Goal: Communication & Community: Connect with others

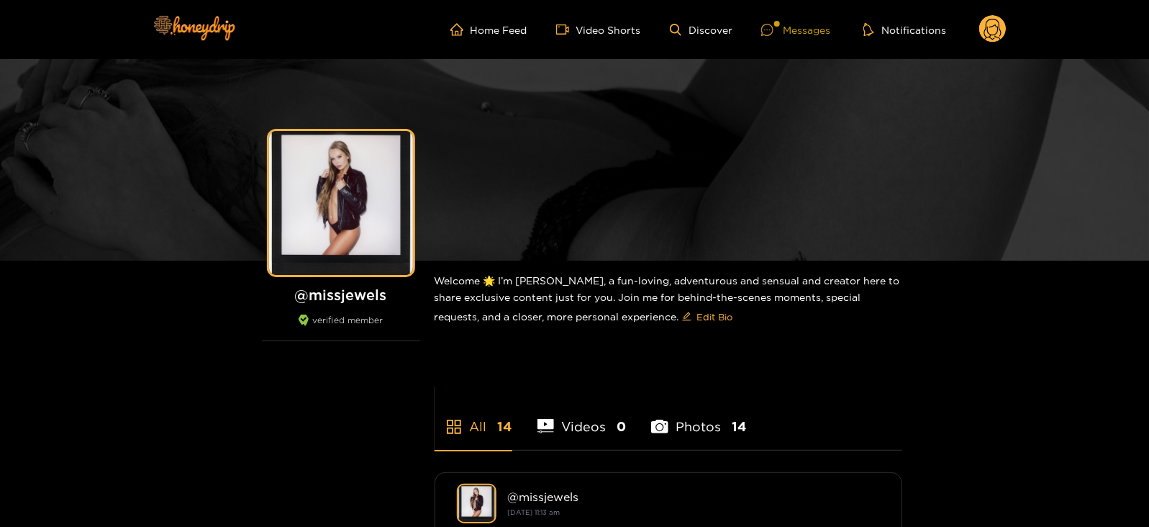
click at [800, 30] on div "Messages" at bounding box center [795, 30] width 69 height 17
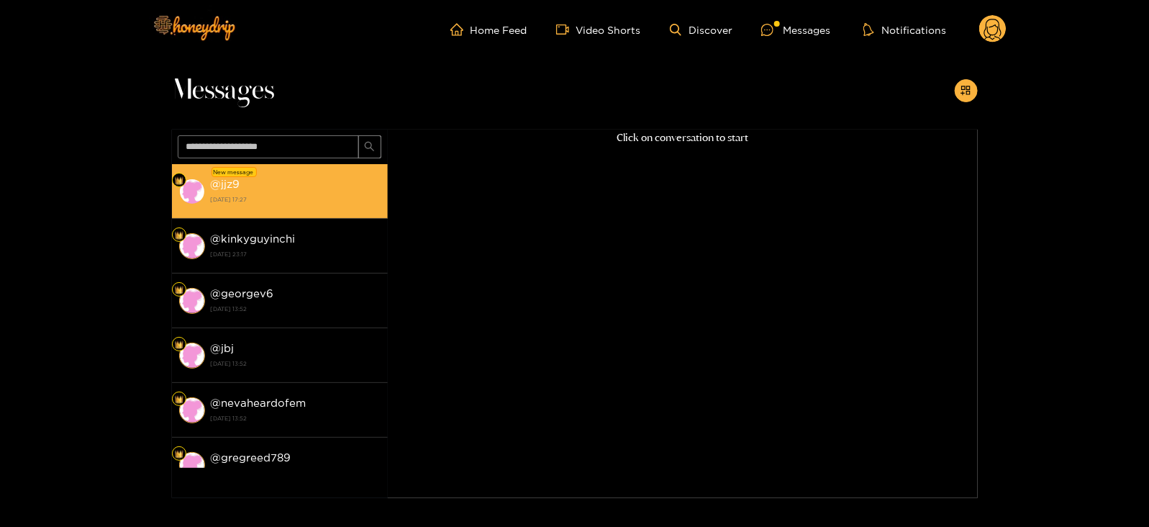
click at [324, 169] on li "New message @ jjz9 [DATE] 17:27" at bounding box center [280, 191] width 216 height 55
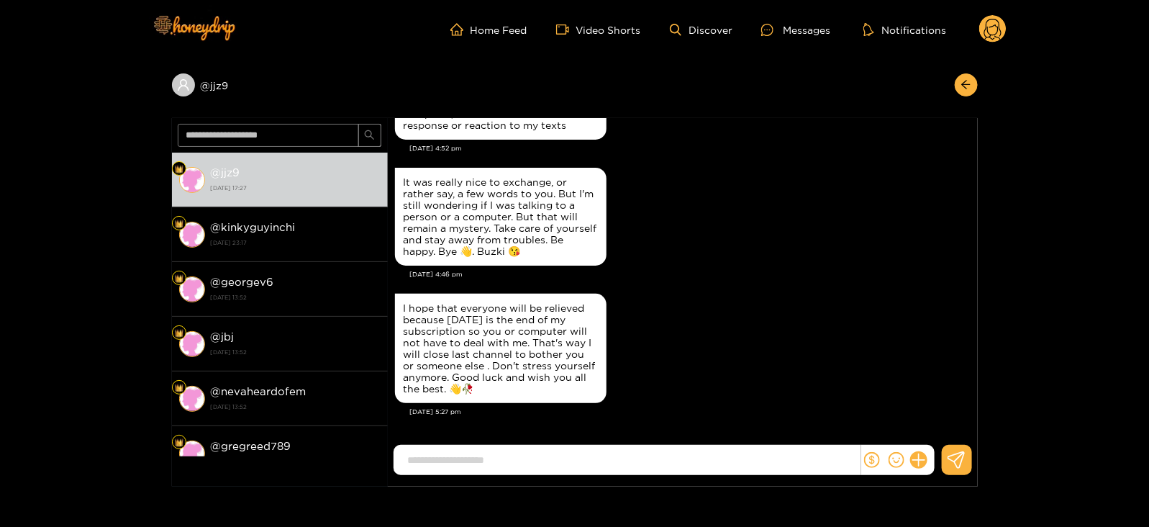
scroll to position [2777, 0]
click at [870, 461] on icon "dollar" at bounding box center [872, 460] width 16 height 16
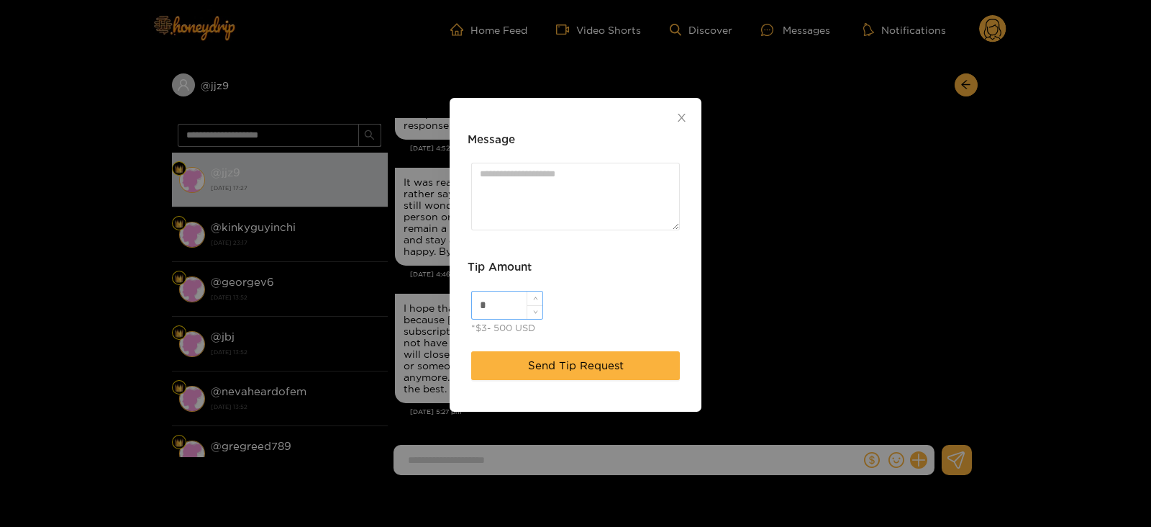
click at [509, 302] on input "*" at bounding box center [507, 304] width 70 height 27
type input "**"
click at [525, 368] on button "Send Tip Request" at bounding box center [575, 365] width 209 height 29
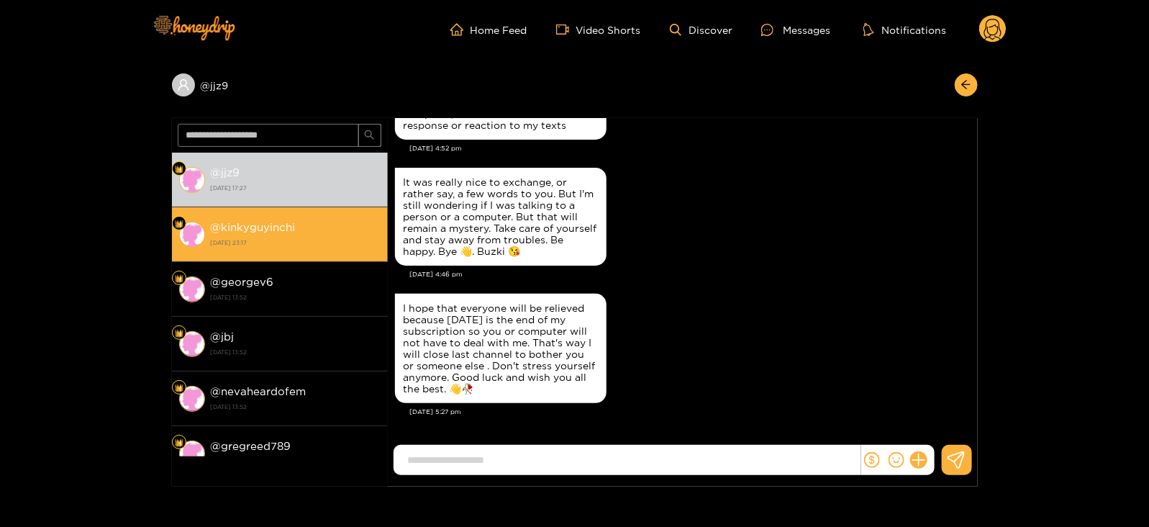
click at [306, 240] on strong "[DATE] 23:17" at bounding box center [296, 242] width 170 height 13
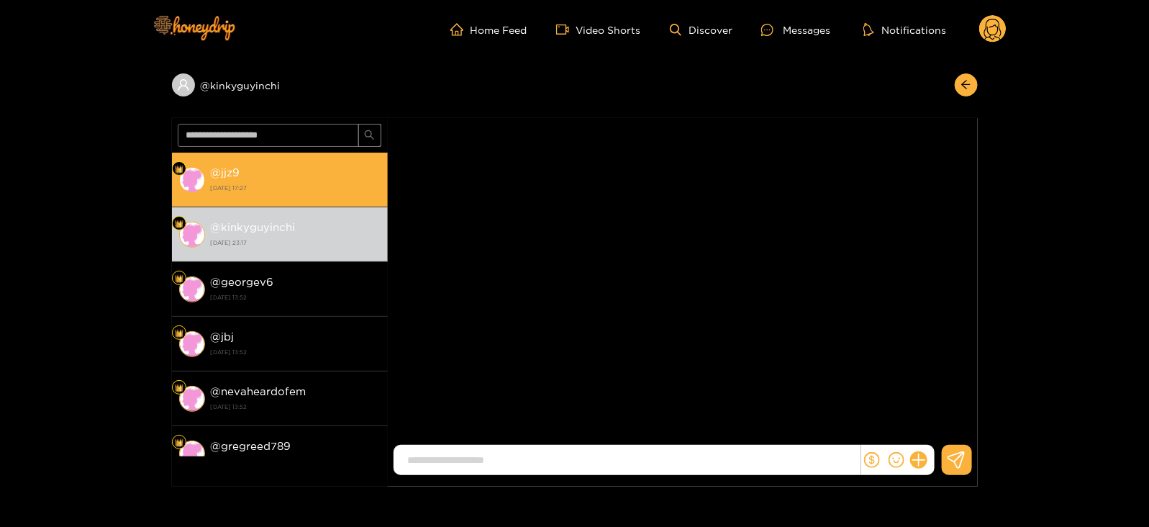
click at [286, 199] on li "@ jjz9 [DATE] 17:27" at bounding box center [280, 180] width 216 height 55
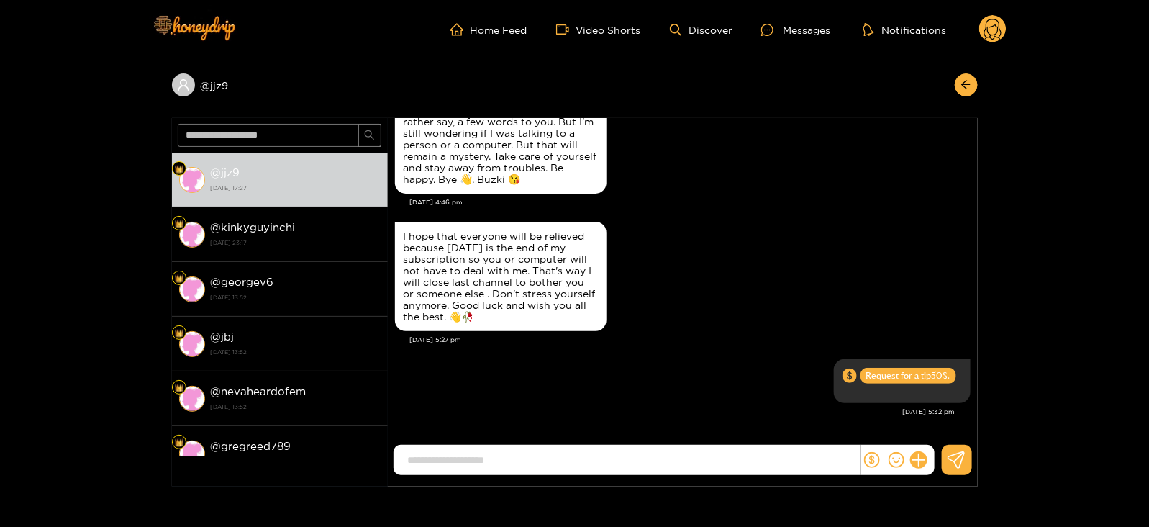
click at [1010, 27] on header "Home Feed Video Shorts Discover Messages Notifications 0" at bounding box center [574, 29] width 1149 height 59
click at [1006, 30] on header "Home Feed Video Shorts Discover Messages Notifications 0" at bounding box center [574, 29] width 1149 height 59
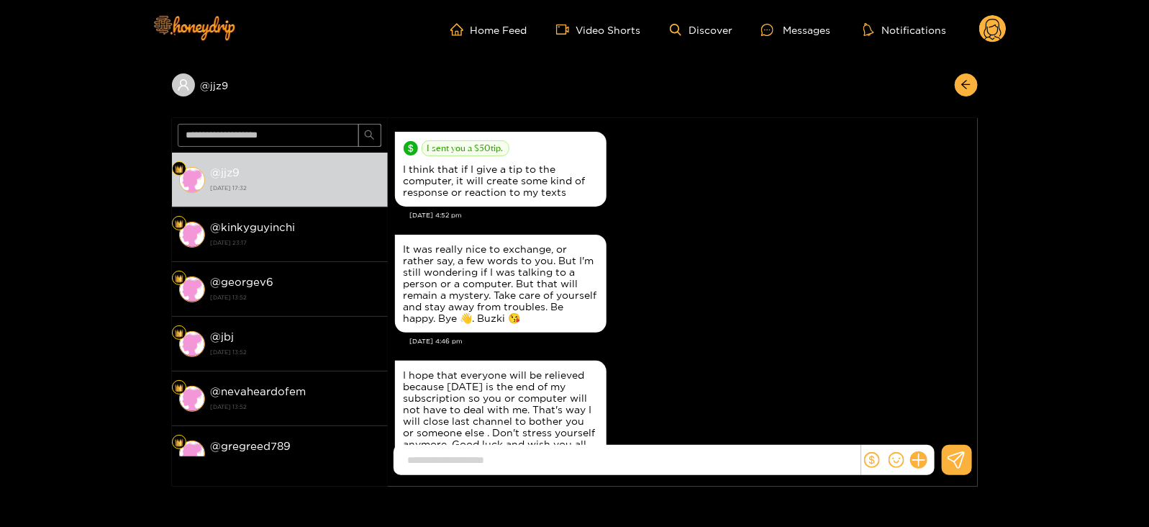
click at [1000, 22] on circle at bounding box center [992, 28] width 27 height 27
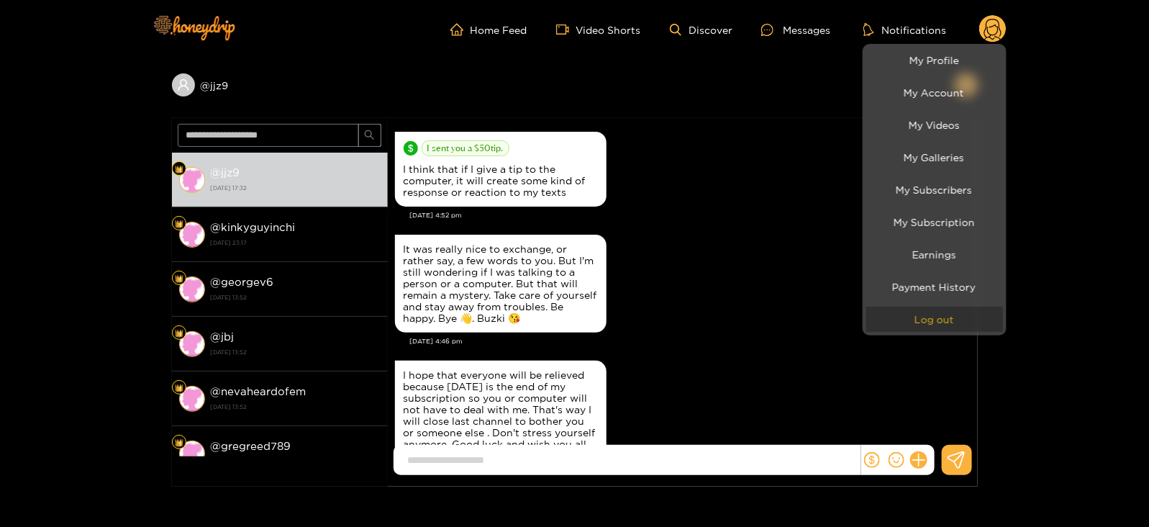
click at [888, 322] on button "Log out" at bounding box center [934, 318] width 137 height 25
